Goal: Use online tool/utility: Utilize a website feature to perform a specific function

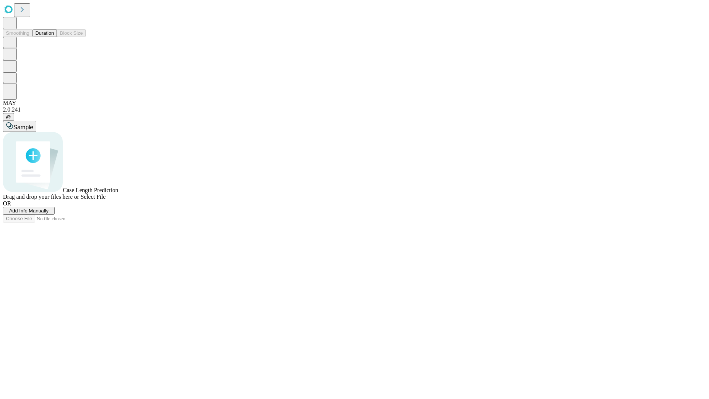
click at [54, 37] on button "Duration" at bounding box center [45, 33] width 24 height 8
click at [33, 124] on span "Sample" at bounding box center [23, 127] width 20 height 6
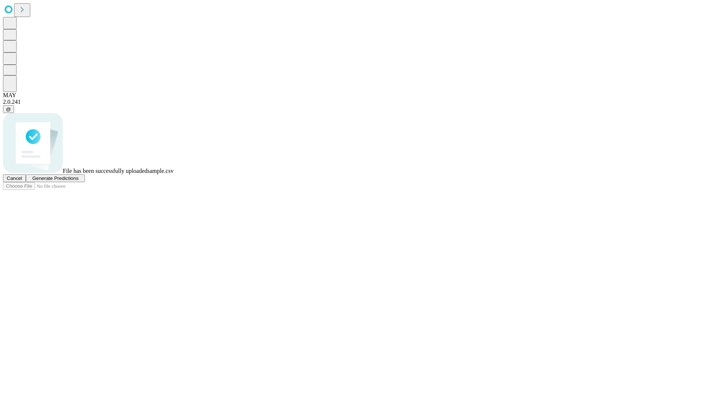
click at [78, 181] on span "Generate Predictions" at bounding box center [55, 178] width 46 height 6
